Goal: Task Accomplishment & Management: Manage account settings

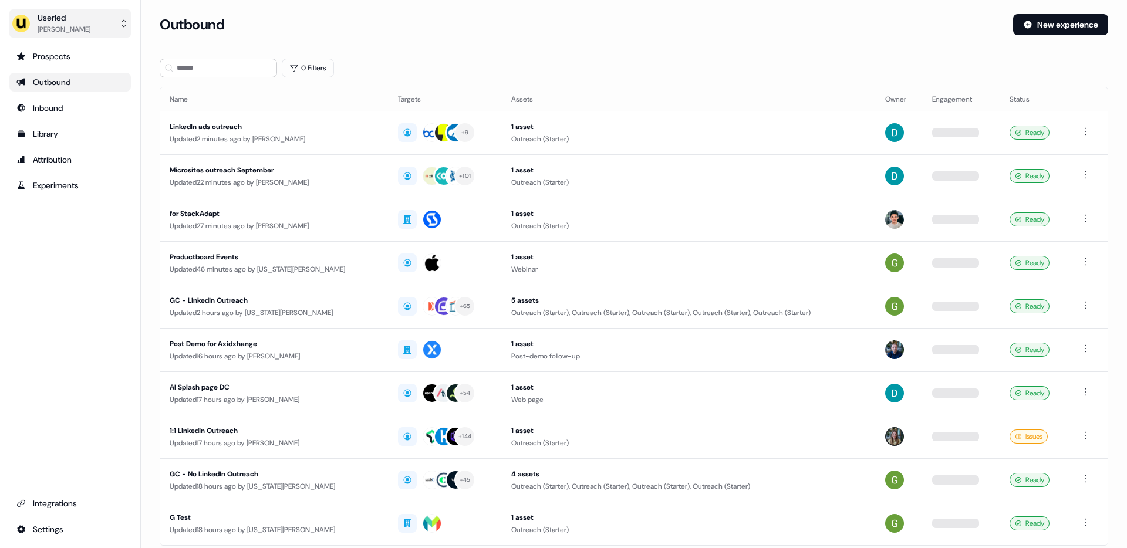
click at [69, 26] on div "[PERSON_NAME]" at bounding box center [64, 29] width 53 height 12
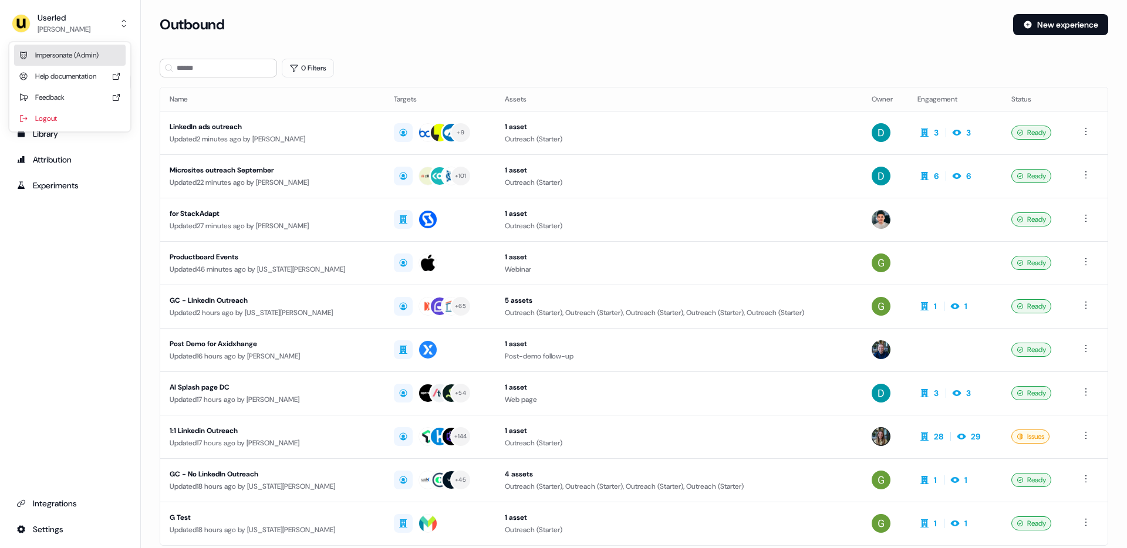
click at [70, 55] on div "Impersonate (Admin)" at bounding box center [70, 55] width 112 height 21
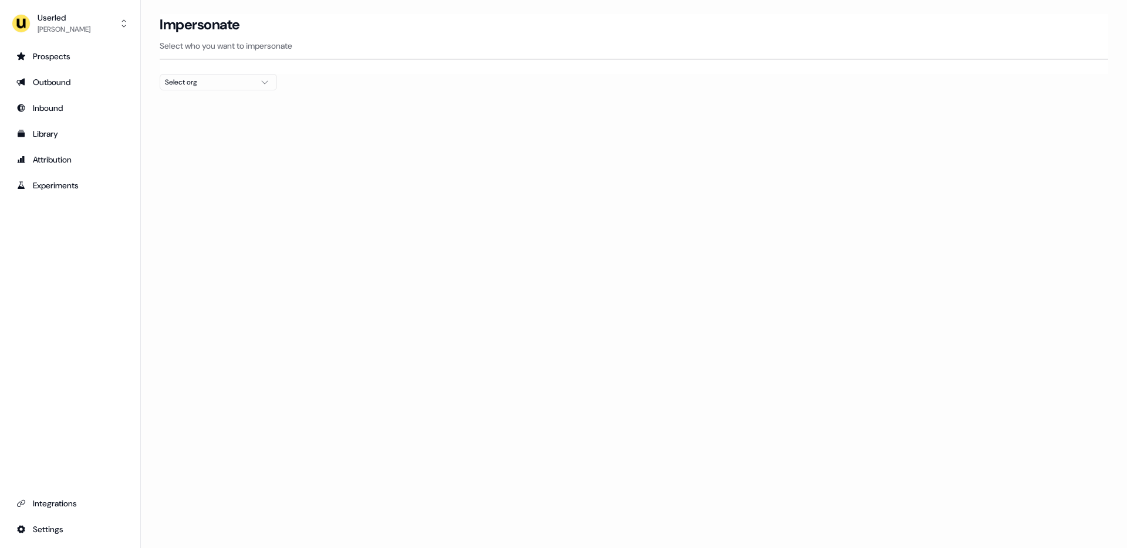
click at [249, 79] on div "Select org" at bounding box center [209, 82] width 88 height 12
type input "***"
click at [220, 126] on div "Go1 [GEOGRAPHIC_DATA]" at bounding box center [218, 124] width 116 height 19
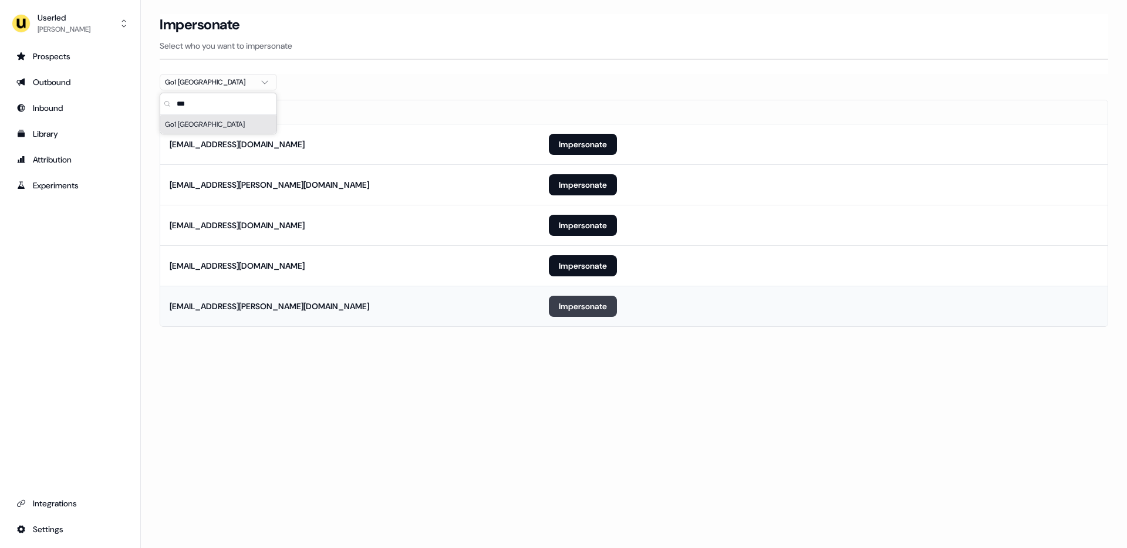
click at [592, 308] on button "Impersonate" at bounding box center [583, 306] width 68 height 21
